Goal: Information Seeking & Learning: Learn about a topic

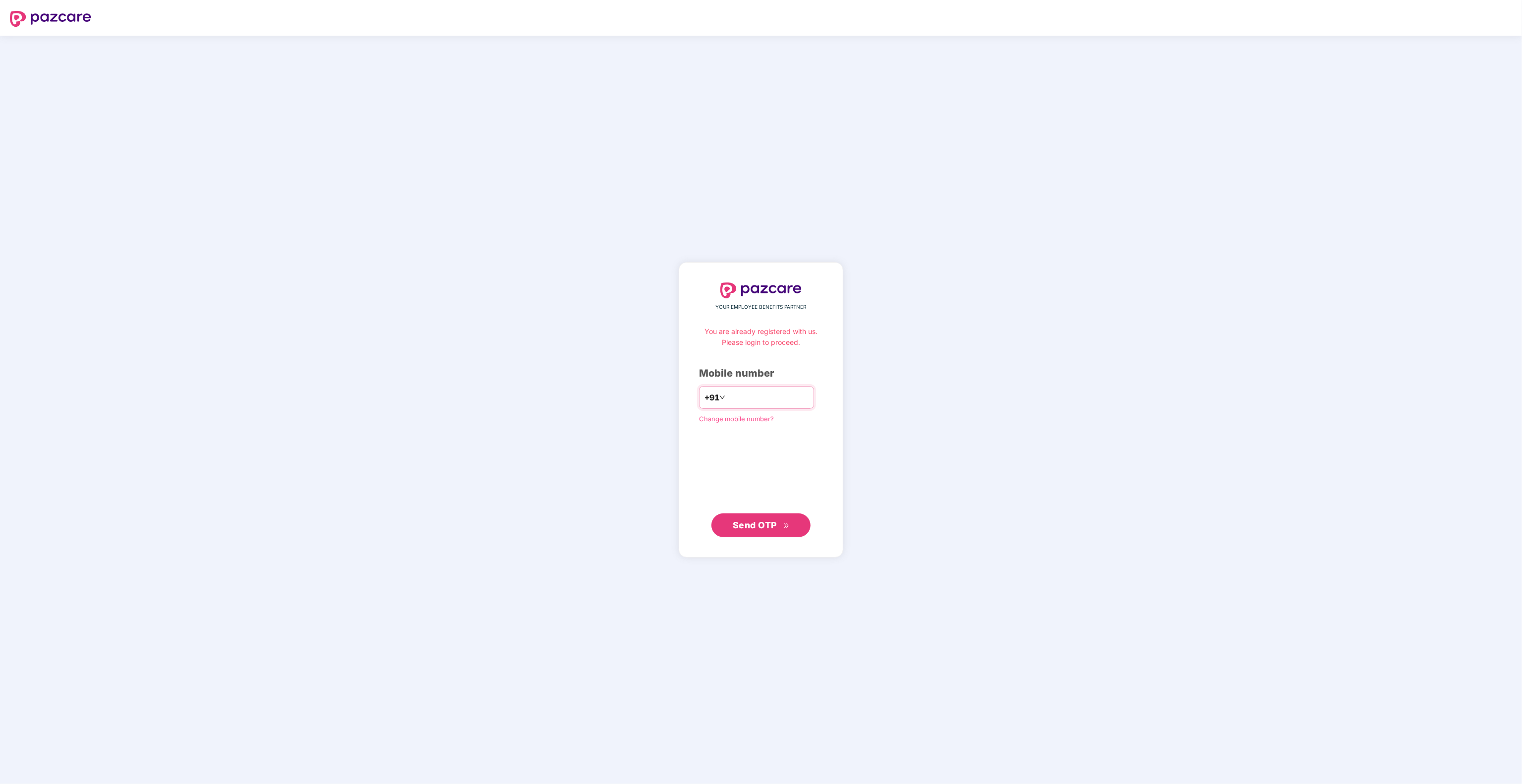
click at [740, 399] on input "number" at bounding box center [768, 397] width 81 height 16
type input "**********"
click at [782, 528] on span "Send OTP" at bounding box center [761, 524] width 57 height 14
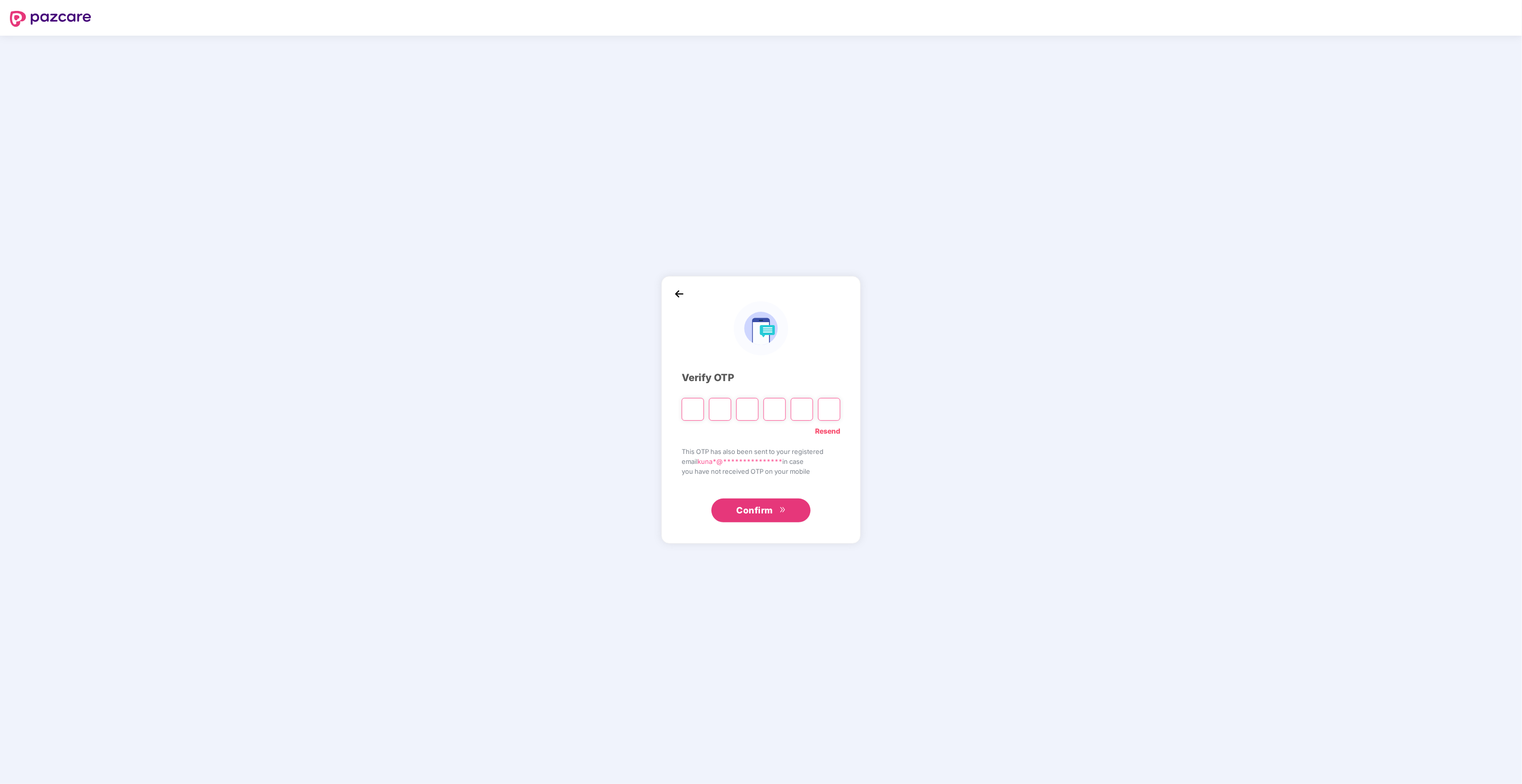
type input "*"
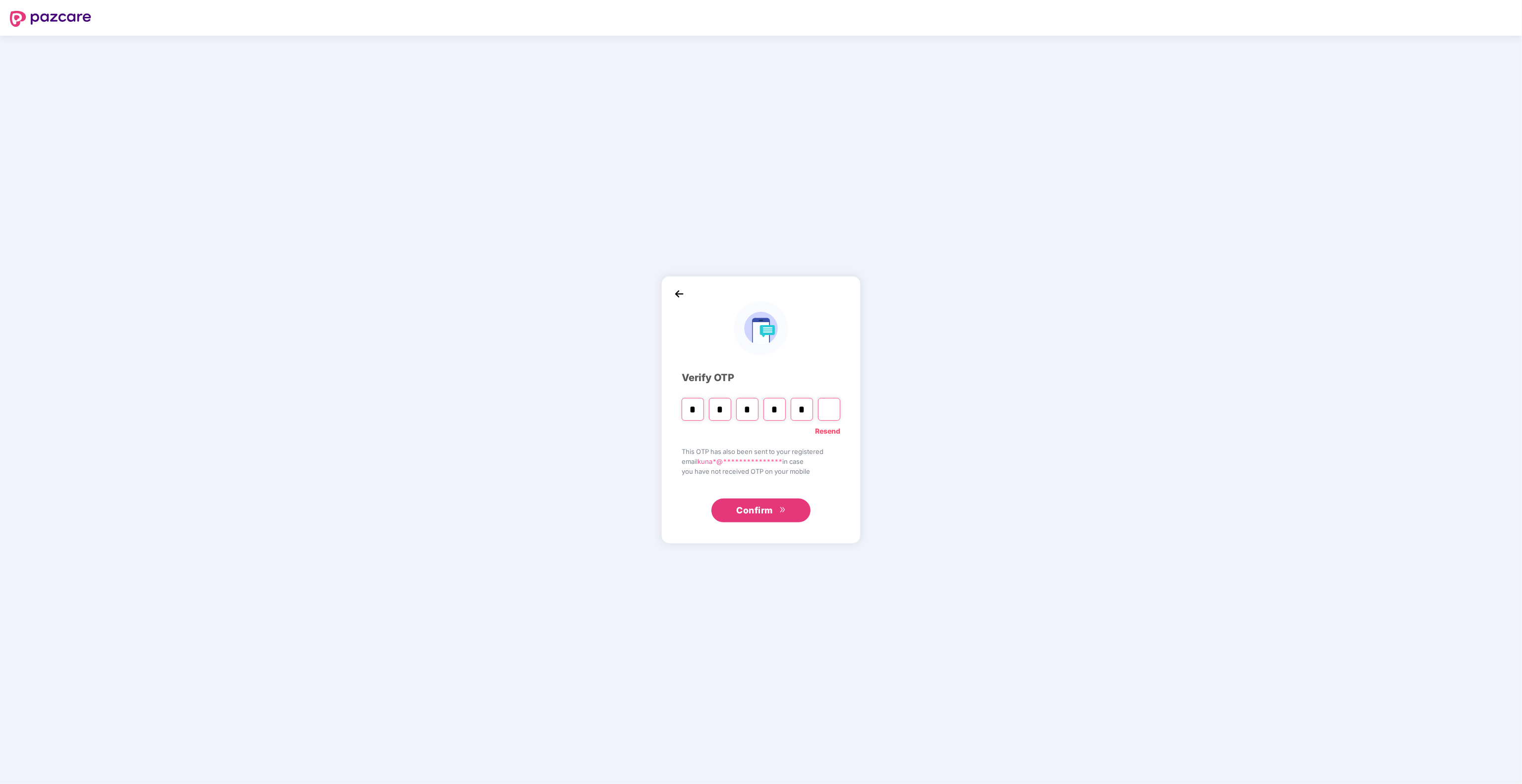
type input "*"
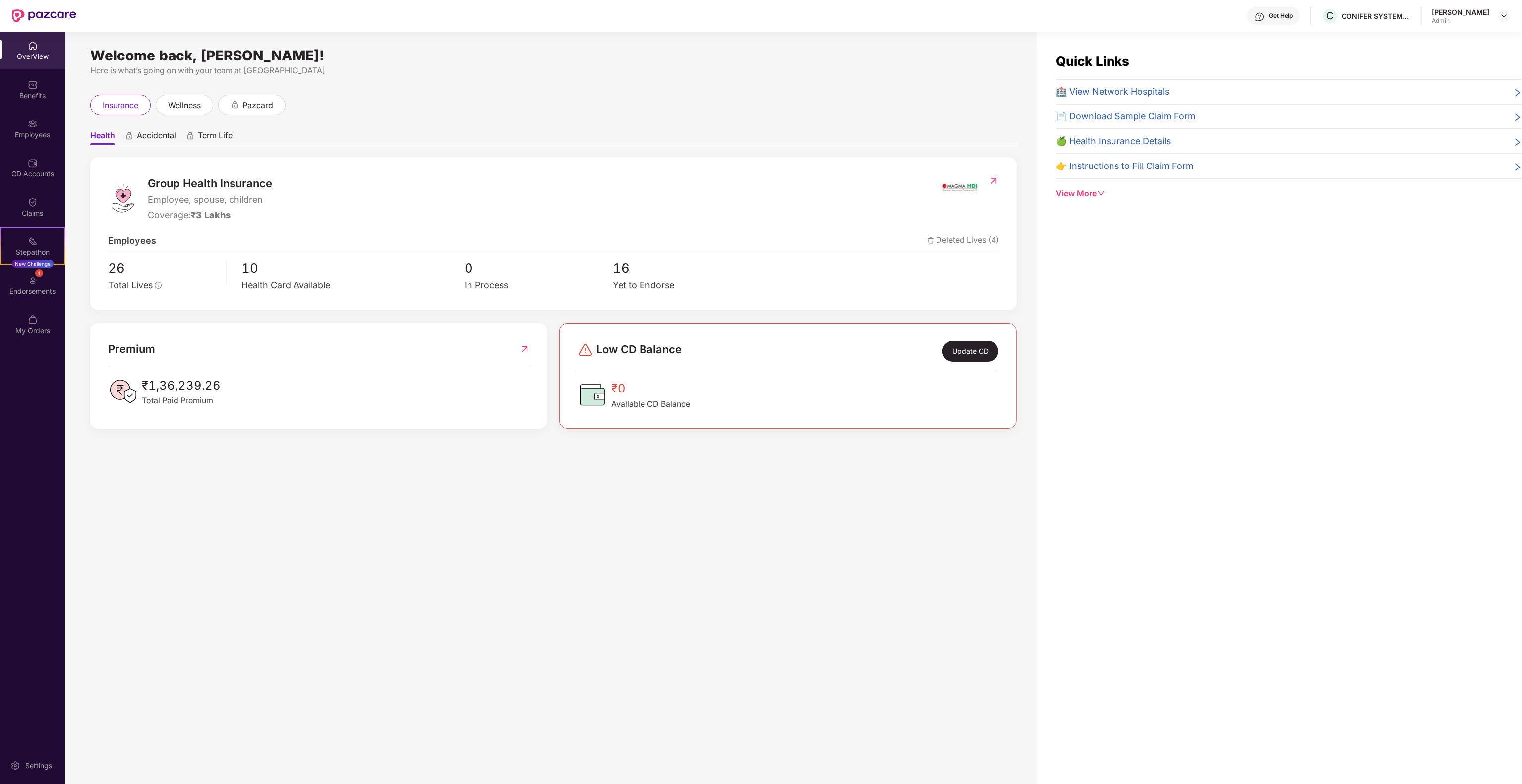
click at [1480, 13] on div "[PERSON_NAME]" at bounding box center [1460, 12] width 58 height 9
click at [1505, 16] on img at bounding box center [1504, 16] width 8 height 8
click at [1457, 37] on div "Switch to User view" at bounding box center [1457, 39] width 129 height 19
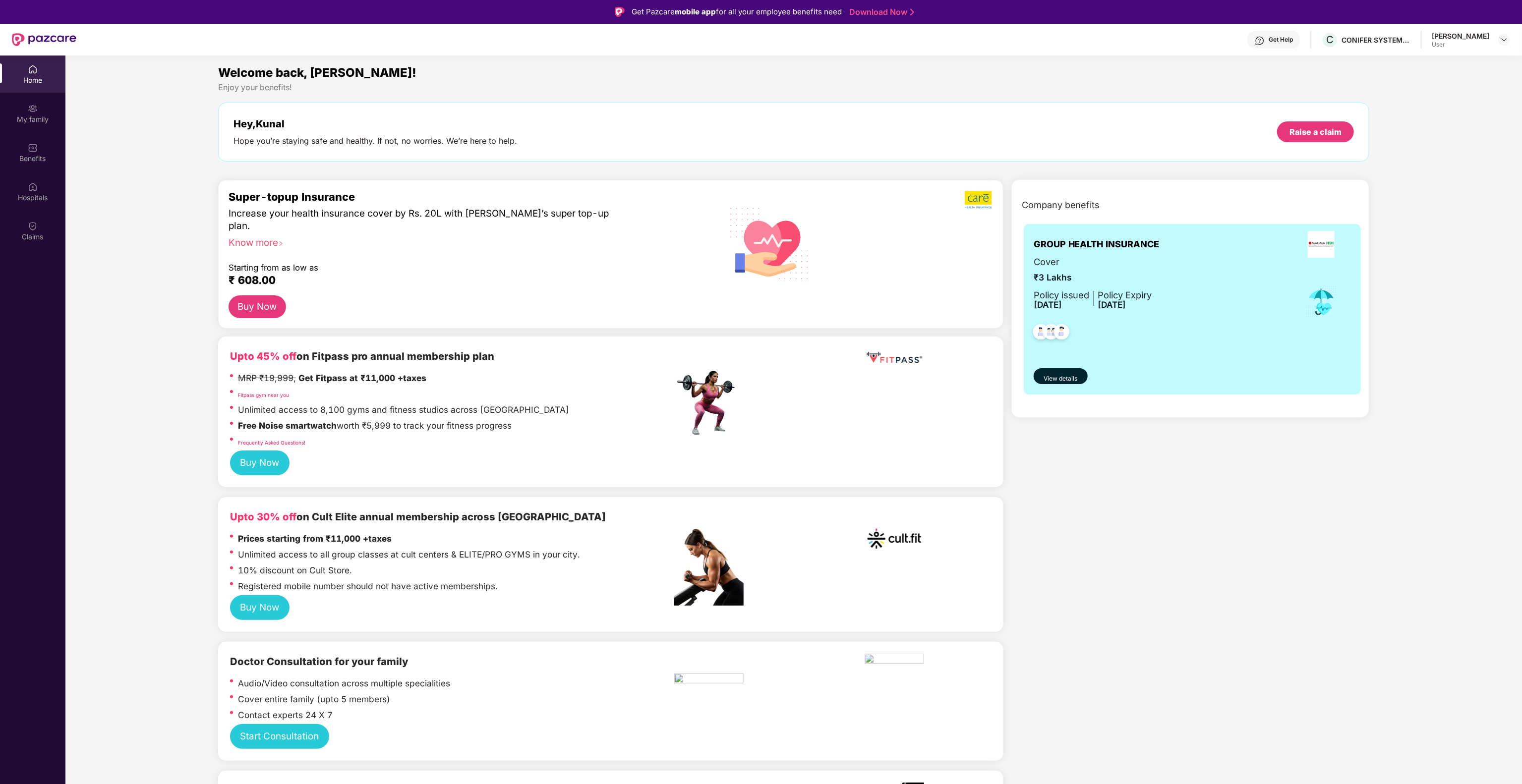
click at [37, 70] on img at bounding box center [32, 69] width 10 height 10
click at [37, 155] on div "Benefits" at bounding box center [33, 158] width 66 height 10
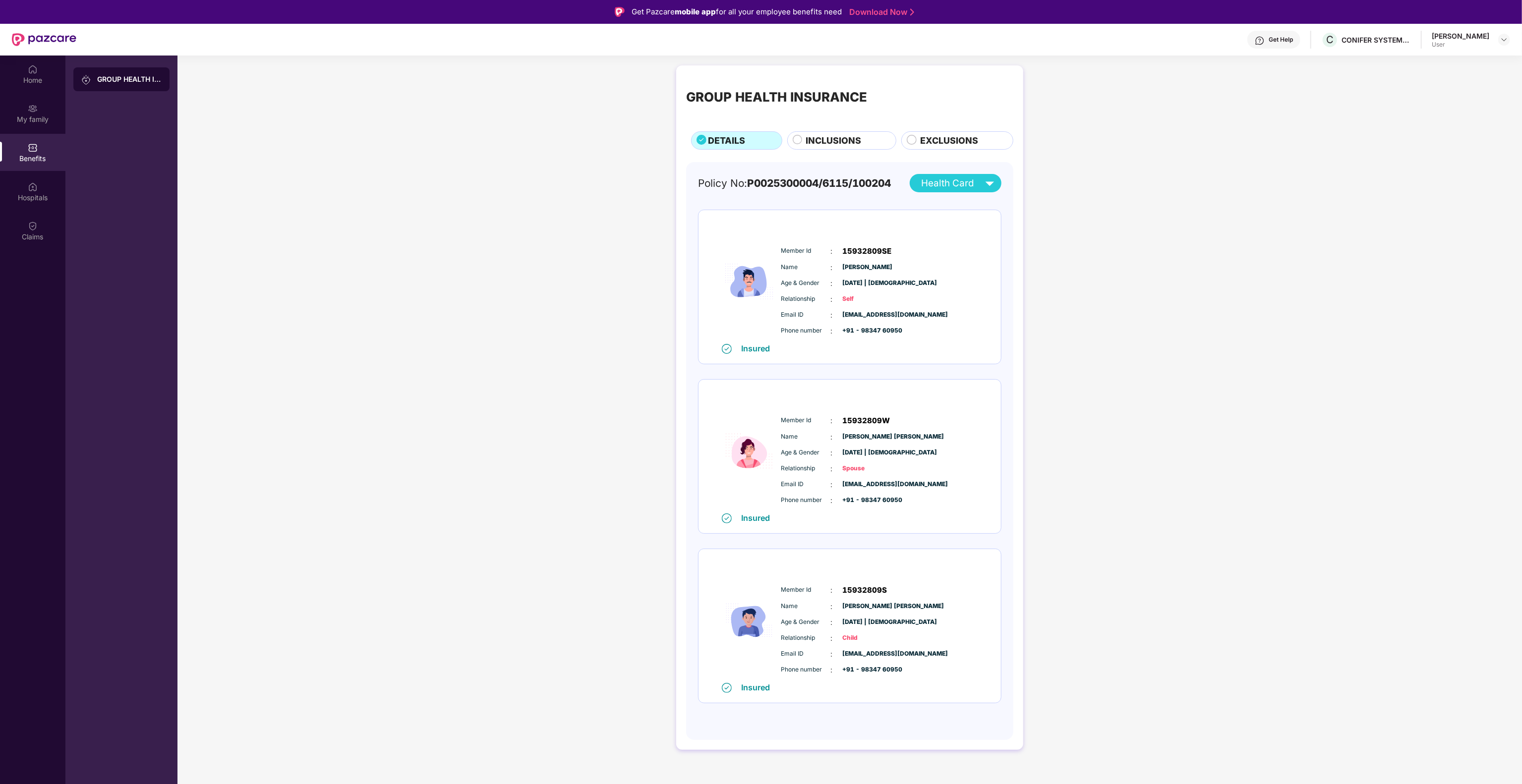
click at [844, 135] on span "INCLUSIONS" at bounding box center [833, 140] width 56 height 14
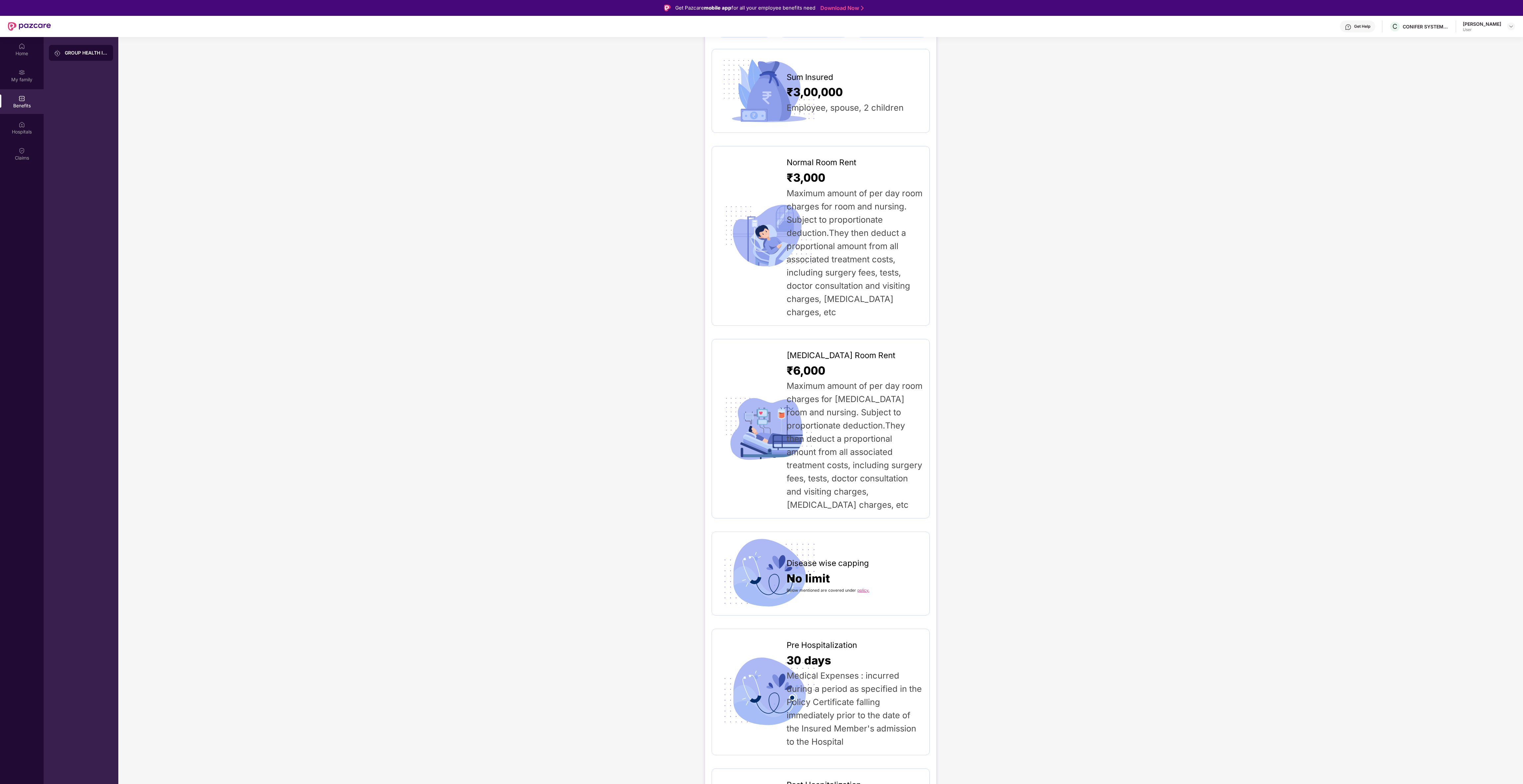
scroll to position [99, 0]
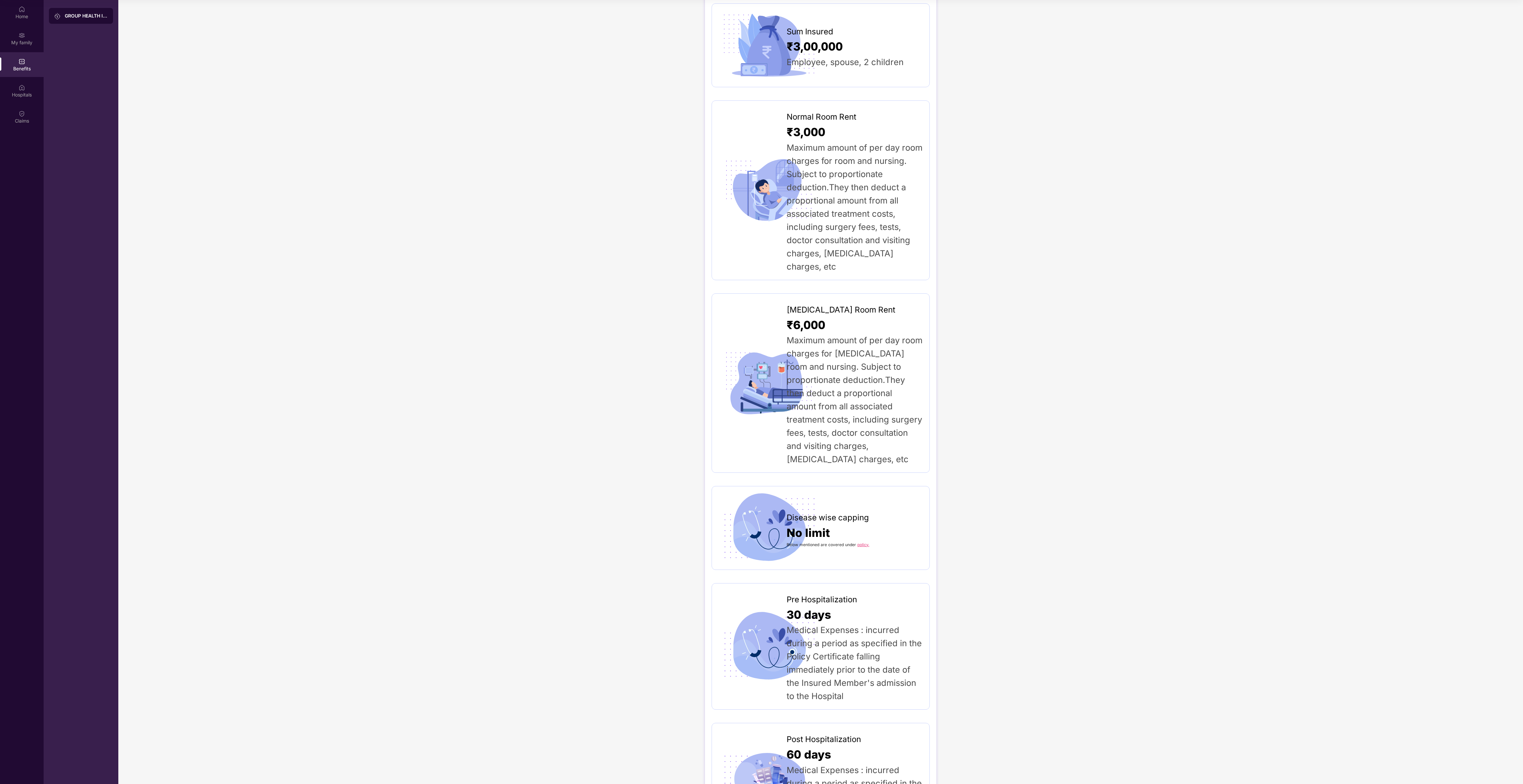
scroll to position [0, 0]
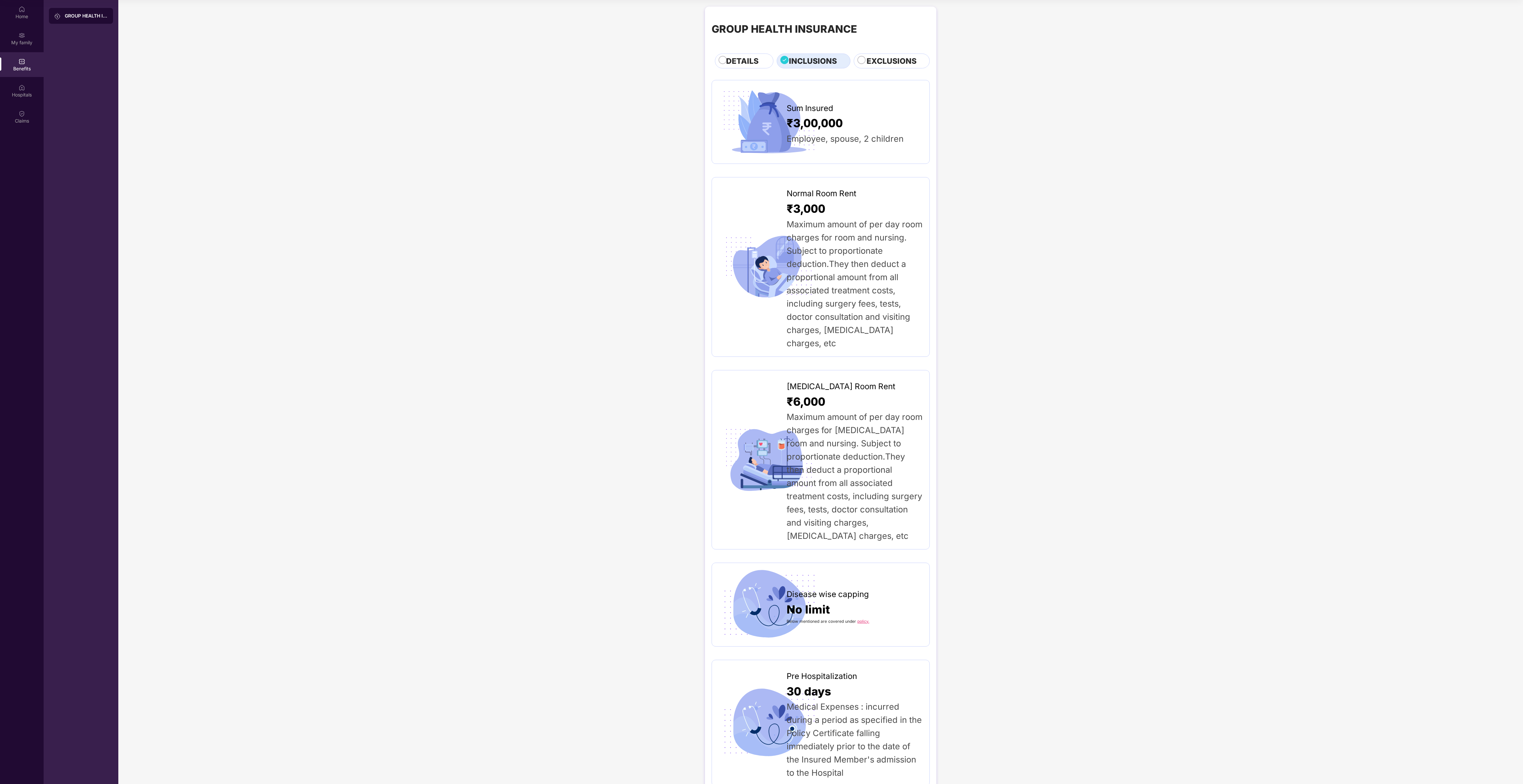
click at [900, 62] on span "EXCLUSIONS" at bounding box center [892, 62] width 50 height 12
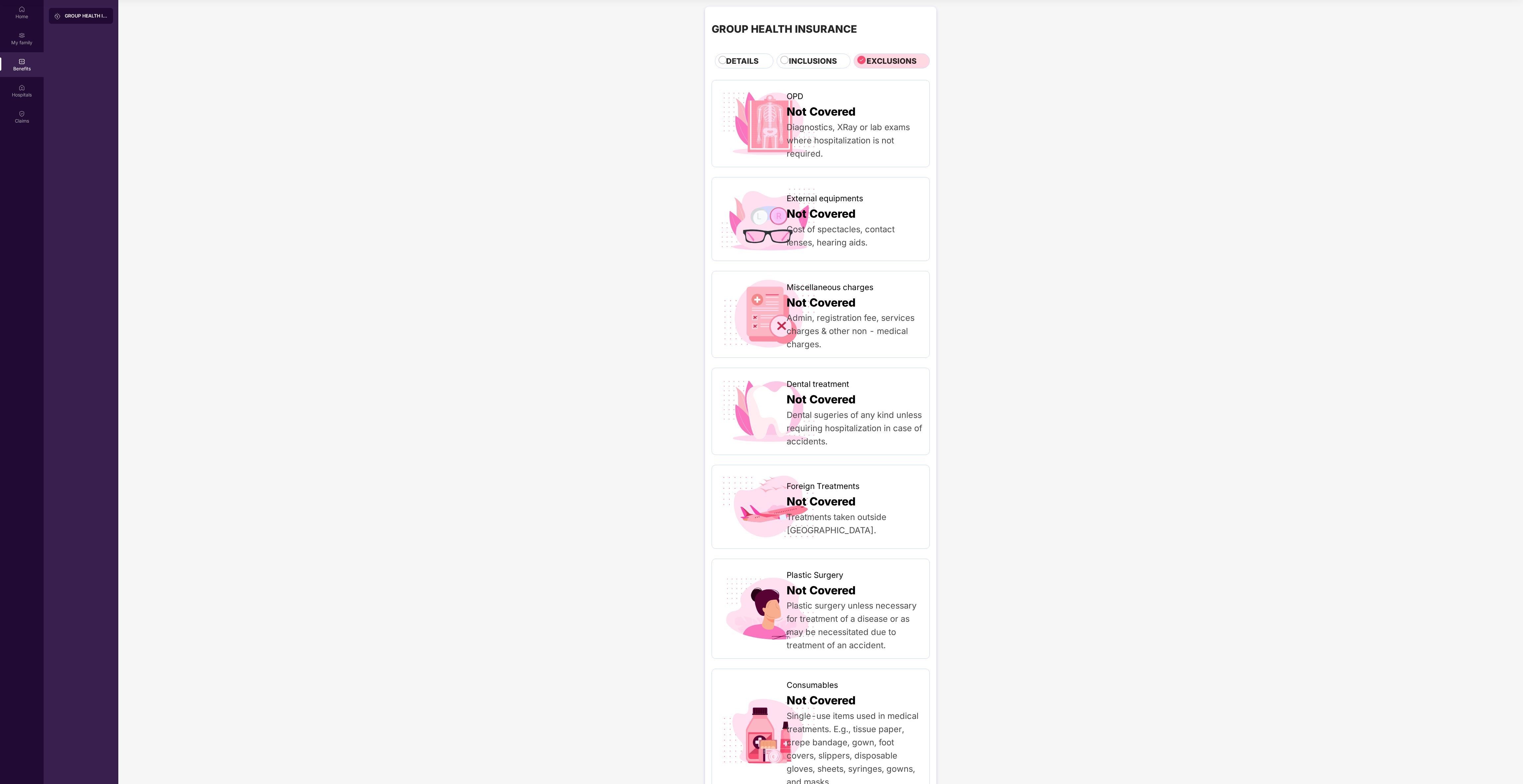
click at [545, 323] on div "GROUP HEALTH INSURANCE DETAILS INCLUSIONS EXCLUSIONS OPD Not Covered Diagnostic…" at bounding box center [820, 459] width 1405 height 913
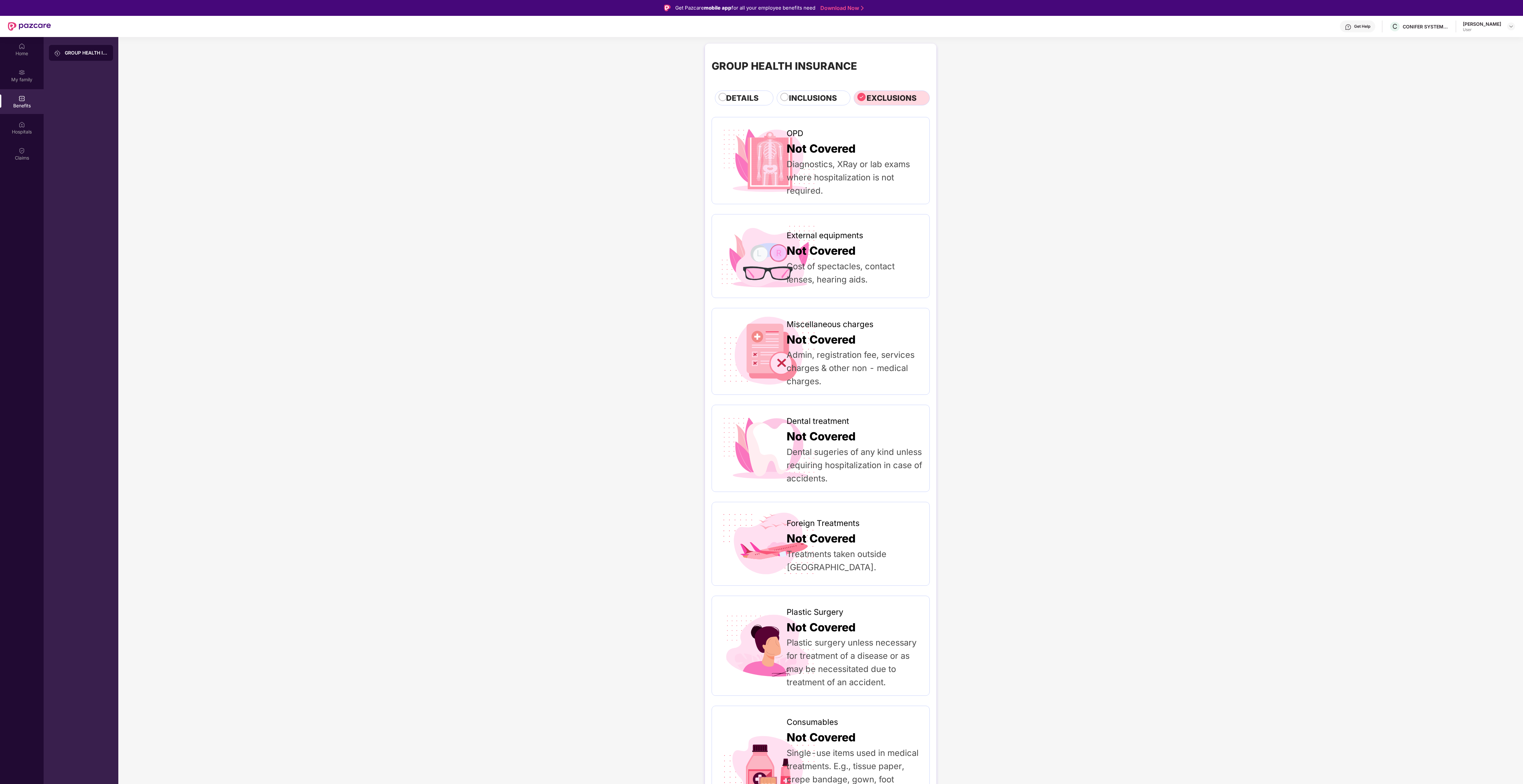
click at [748, 96] on span "DETAILS" at bounding box center [742, 98] width 32 height 12
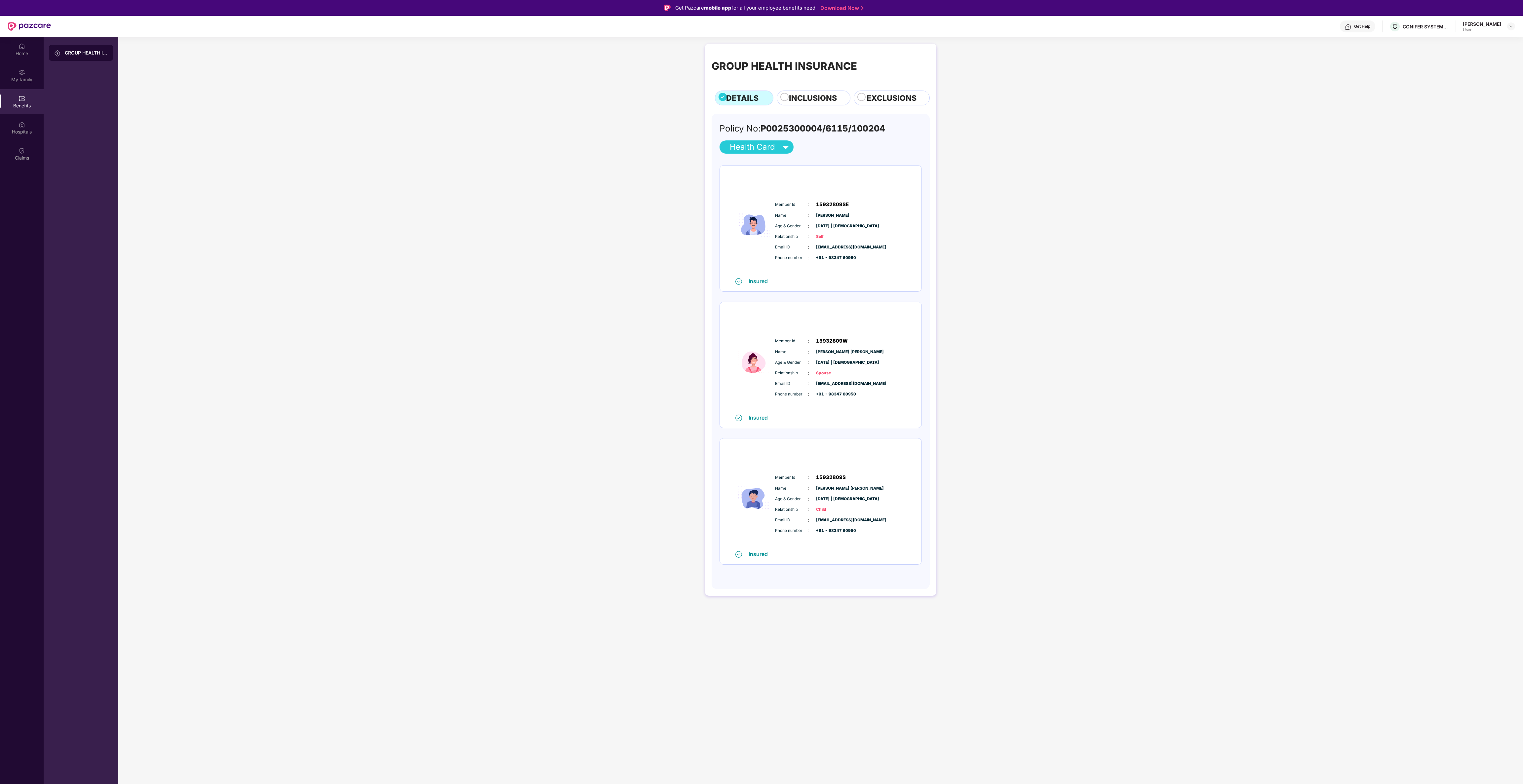
click at [792, 101] on span "INCLUSIONS" at bounding box center [813, 98] width 48 height 12
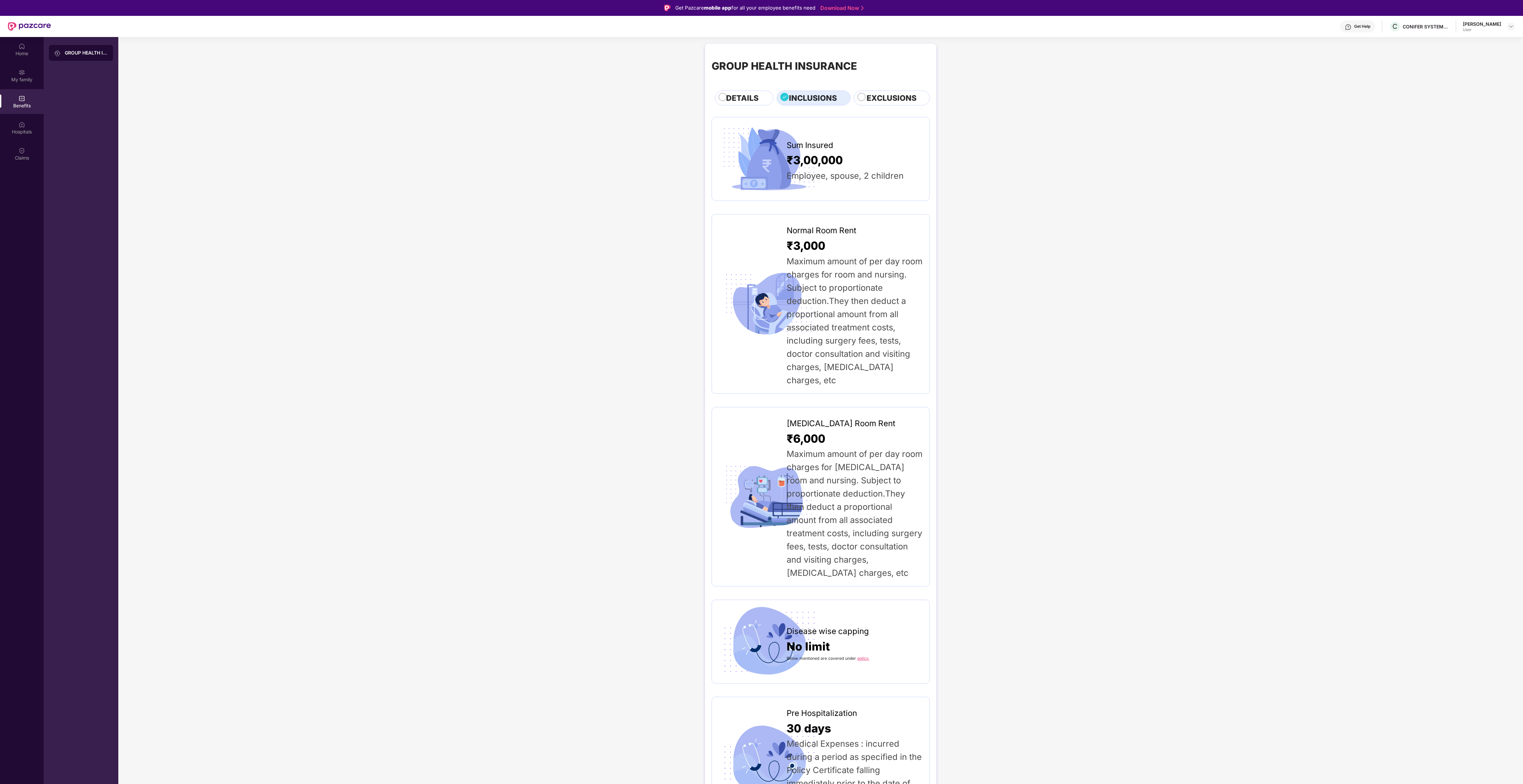
click at [886, 166] on div "₹3,00,000" at bounding box center [854, 160] width 136 height 18
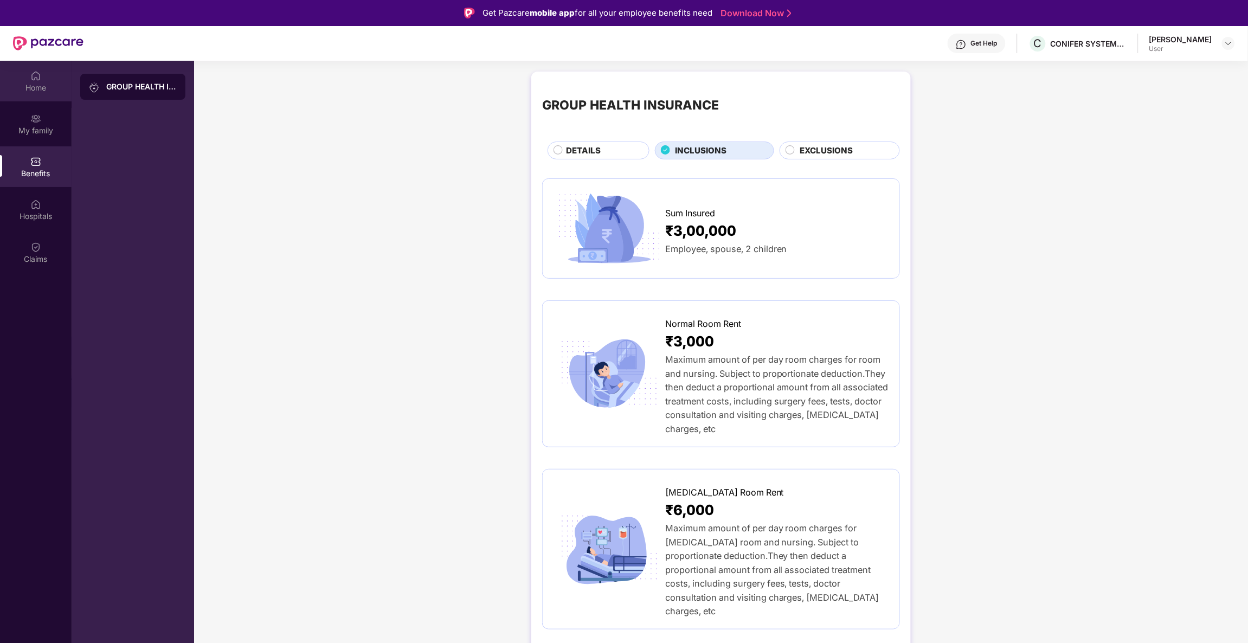
click at [41, 85] on div "Home" at bounding box center [36, 87] width 72 height 11
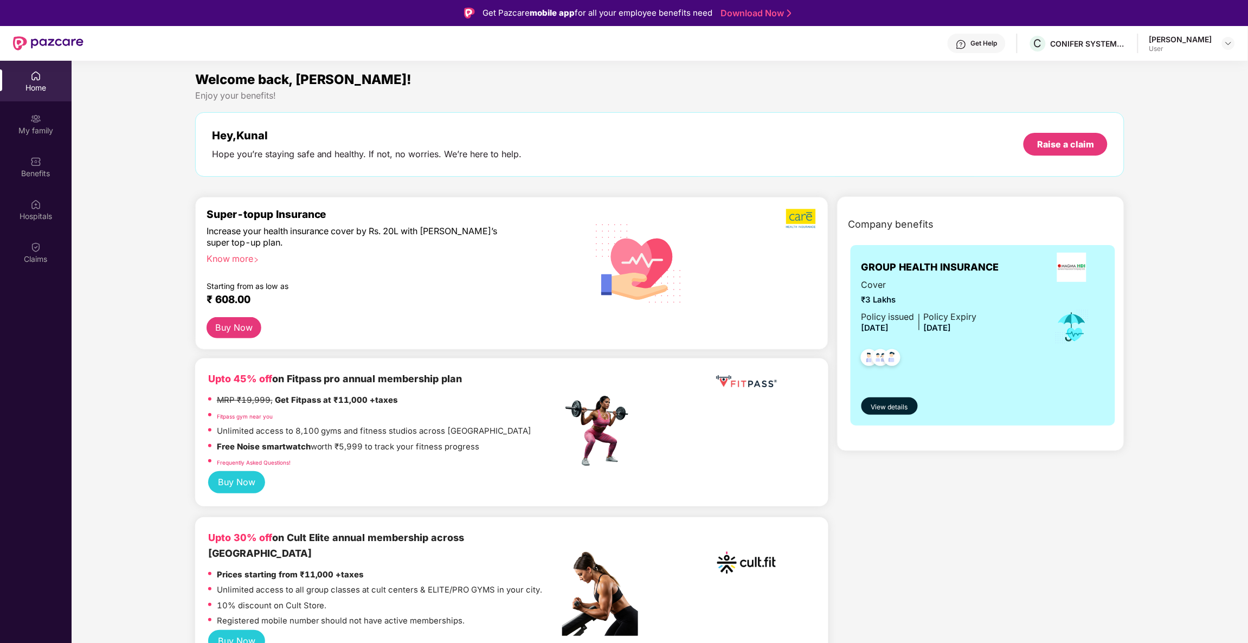
click at [1235, 41] on header "Get Help C CONIFER SYSTEMS INDIA PRIVATE LIMITED Kunal [PERSON_NAME] User" at bounding box center [624, 43] width 1248 height 35
click at [1229, 42] on img at bounding box center [1229, 43] width 9 height 9
click at [1135, 91] on div "Logout" at bounding box center [1178, 89] width 141 height 21
